Goal: Information Seeking & Learning: Learn about a topic

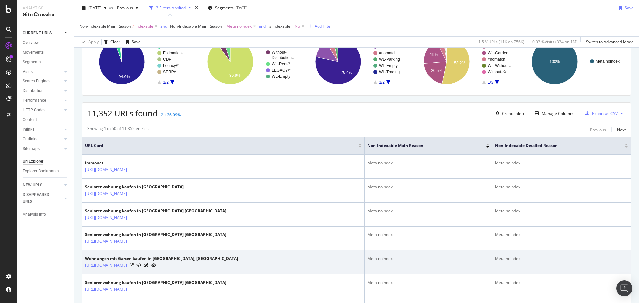
scroll to position [133, 0]
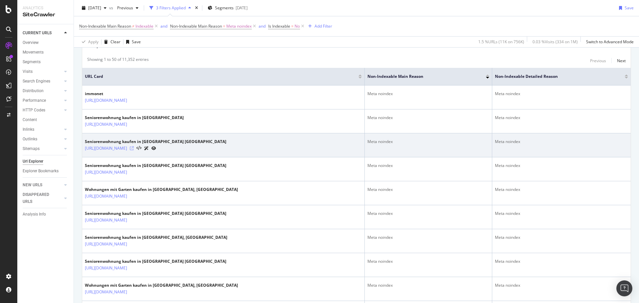
click at [134, 150] on icon at bounding box center [132, 148] width 4 height 4
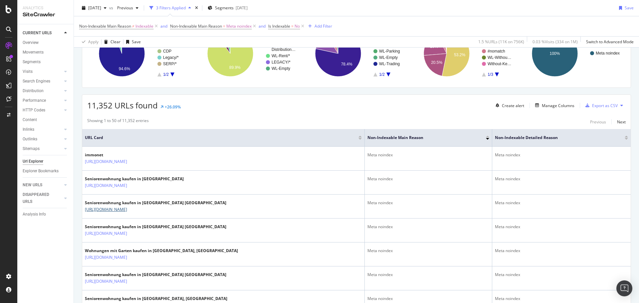
scroll to position [0, 0]
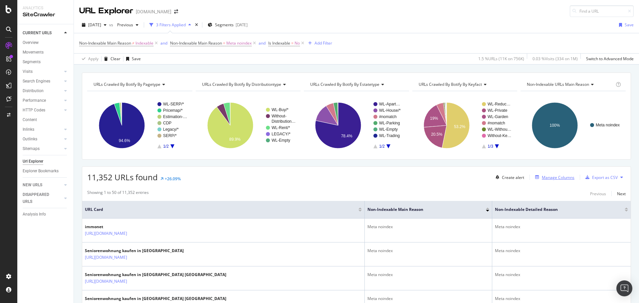
click at [555, 177] on div "Manage Columns" at bounding box center [558, 178] width 33 height 6
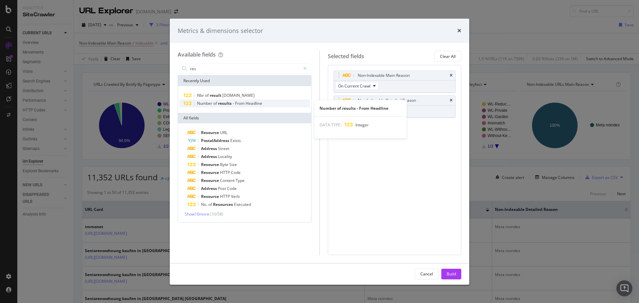
type input "res"
click at [244, 103] on span "From" at bounding box center [240, 104] width 11 height 6
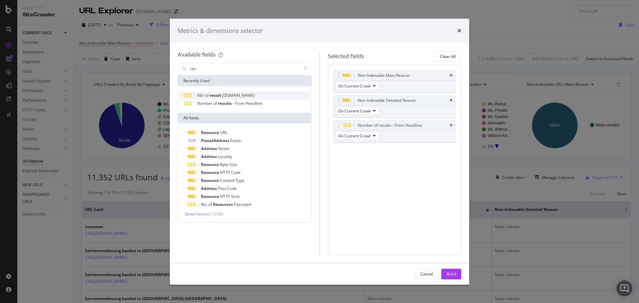
click at [222, 97] on span "result" at bounding box center [216, 96] width 13 height 6
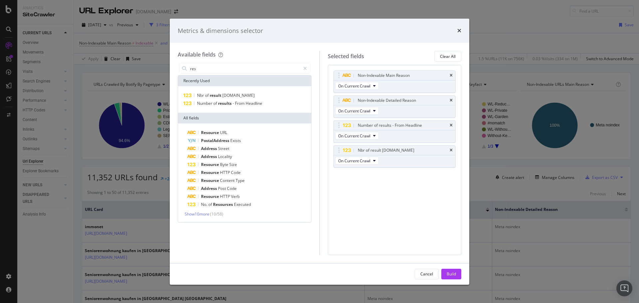
click at [447, 268] on div "Cancel Build" at bounding box center [320, 274] width 300 height 21
click at [450, 271] on div "Build" at bounding box center [451, 274] width 9 height 6
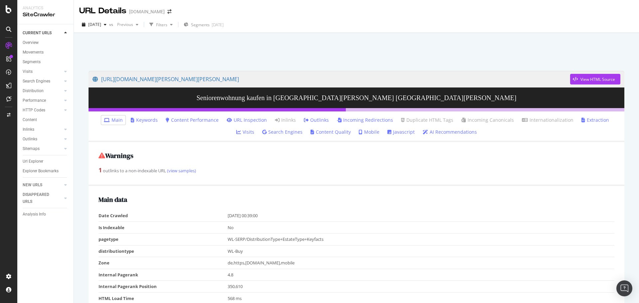
click at [359, 133] on link "Mobile" at bounding box center [369, 132] width 21 height 7
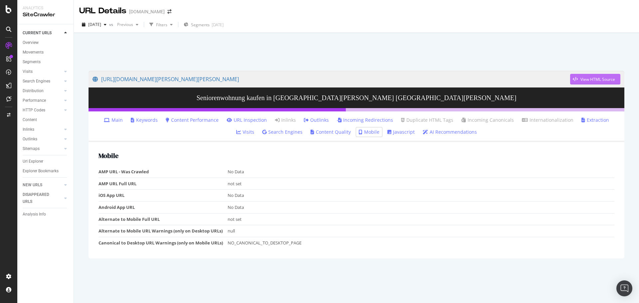
click at [587, 75] on div "View HTML Source" at bounding box center [592, 79] width 45 height 10
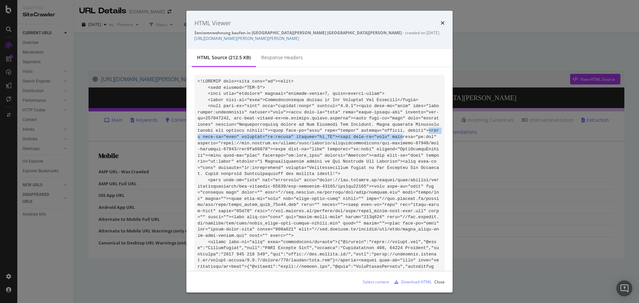
drag, startPoint x: 302, startPoint y: 135, endPoint x: 342, endPoint y: 130, distance: 41.2
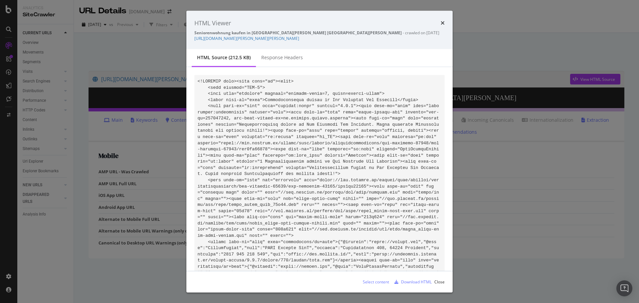
click at [446, 23] on div "HTML Viewer Seniorenwohnung kaufen in Alt Schwerin Alt Schwerin - crawled on 20…" at bounding box center [319, 30] width 266 height 39
click at [438, 23] on div "HTML Viewer" at bounding box center [319, 23] width 250 height 9
click at [441, 24] on icon "times" at bounding box center [443, 22] width 4 height 5
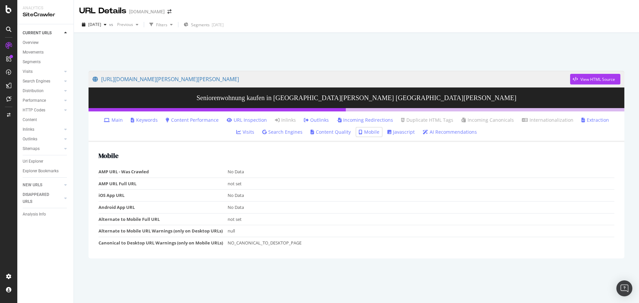
click at [110, 119] on link "Main" at bounding box center [113, 120] width 19 height 7
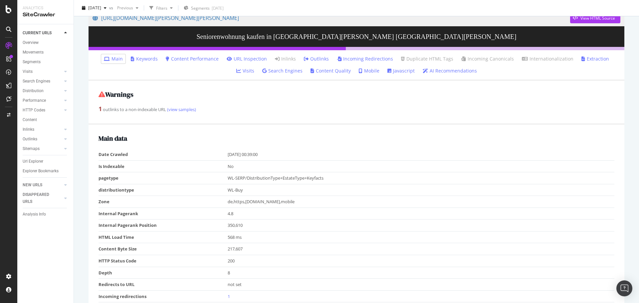
scroll to position [67, 0]
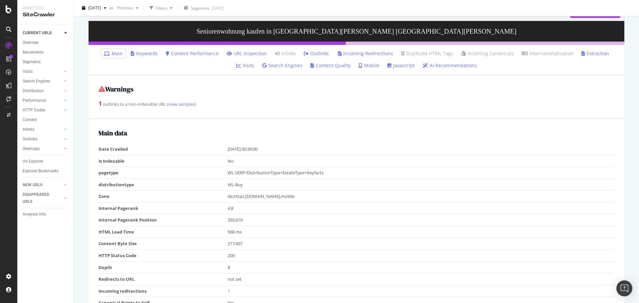
drag, startPoint x: 223, startPoint y: 149, endPoint x: 303, endPoint y: 151, distance: 80.2
click at [297, 151] on tr "Date Crawled 2025-09-06 00:39:00" at bounding box center [357, 149] width 516 height 12
click at [303, 151] on td "2025-09-06 00:39:00" at bounding box center [421, 149] width 387 height 12
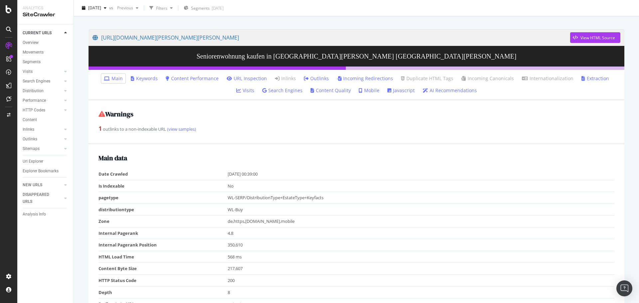
scroll to position [0, 0]
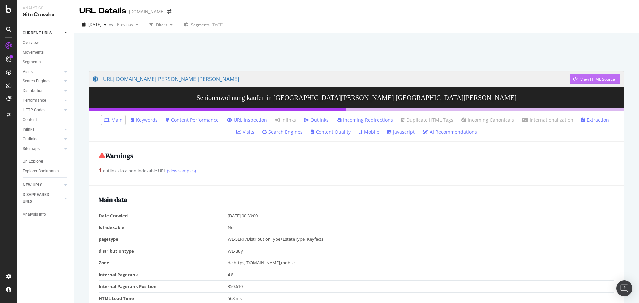
click at [585, 80] on div "View HTML Source" at bounding box center [597, 80] width 35 height 6
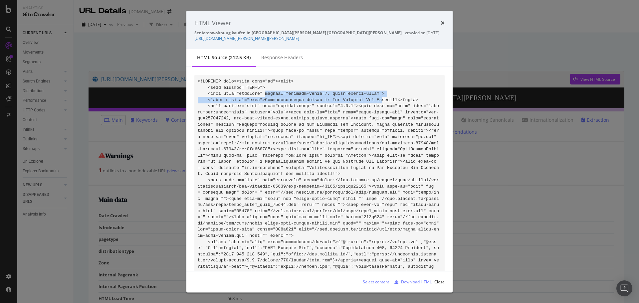
drag, startPoint x: 259, startPoint y: 96, endPoint x: 384, endPoint y: 100, distance: 124.5
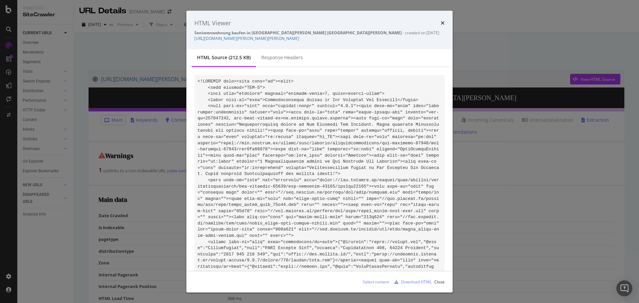
click at [443, 23] on icon "times" at bounding box center [443, 22] width 4 height 5
